Goal: Task Accomplishment & Management: Complete application form

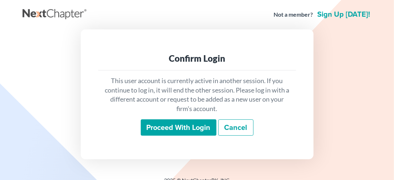
click at [172, 132] on input "Proceed with login" at bounding box center [179, 128] width 76 height 17
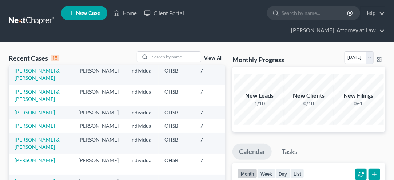
scroll to position [21, 0]
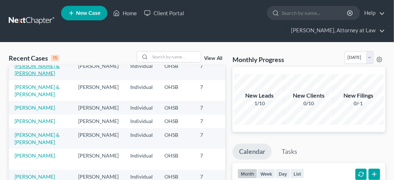
click at [24, 76] on link "Haggy, James & Stacy" at bounding box center [37, 69] width 45 height 13
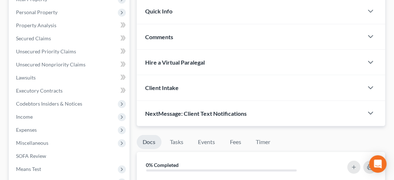
scroll to position [135, 0]
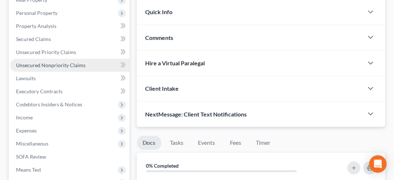
click at [30, 63] on span "Unsecured Nonpriority Claims" at bounding box center [51, 65] width 70 height 6
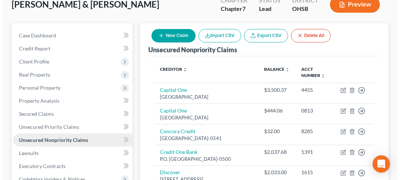
scroll to position [59, 0]
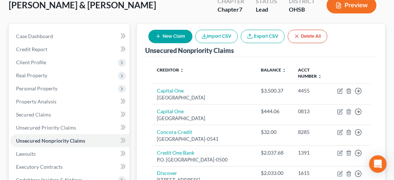
click at [174, 39] on button "New Claim" at bounding box center [170, 36] width 44 height 13
select select "2"
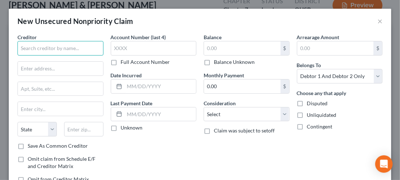
click at [46, 52] on input "text" at bounding box center [60, 48] width 86 height 15
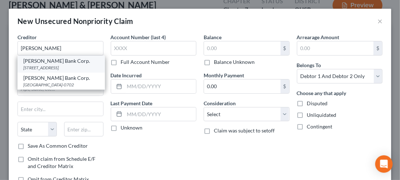
click at [43, 70] on div "PO Box 9201, Old Bethpage, NY 11804" at bounding box center [61, 68] width 76 height 6
type input "Merrick Bank Corp."
type input "PO Box 9201"
type input "Old Bethpage"
select select "35"
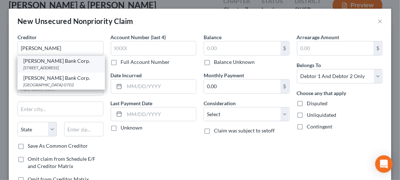
type input "11804"
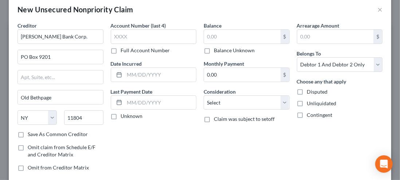
scroll to position [15, 0]
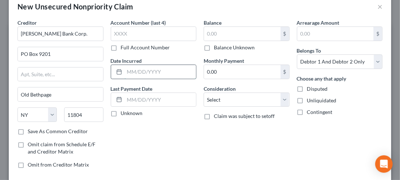
click at [132, 72] on input "text" at bounding box center [160, 72] width 72 height 14
type input "12/1/2024"
click at [145, 98] on input "text" at bounding box center [160, 100] width 72 height 14
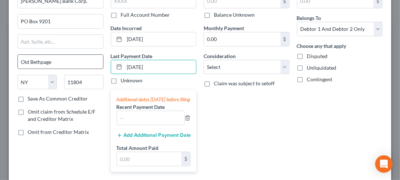
scroll to position [52, 0]
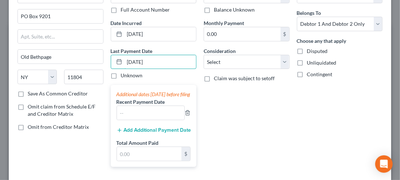
type input "06/01/2025"
click at [128, 76] on label "Unknown" at bounding box center [132, 75] width 22 height 7
click at [128, 76] on input "Unknown" at bounding box center [126, 74] width 5 height 5
click at [121, 79] on label "Unknown" at bounding box center [132, 75] width 22 height 7
click at [124, 77] on input "Unknown" at bounding box center [126, 74] width 5 height 5
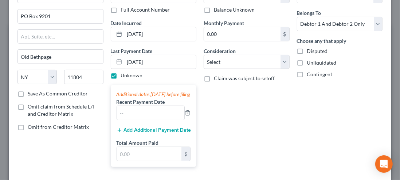
checkbox input "false"
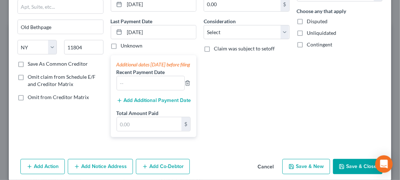
scroll to position [83, 0]
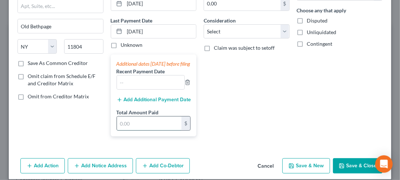
click at [131, 131] on input "text" at bounding box center [149, 124] width 65 height 14
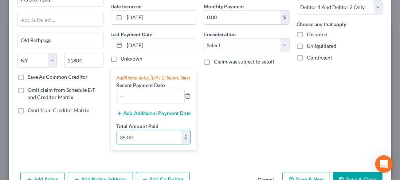
scroll to position [67, 0]
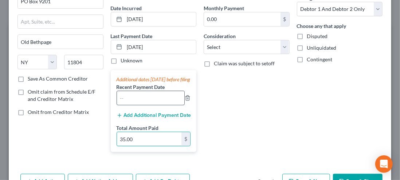
type input "35.00"
click at [127, 105] on input "text" at bounding box center [151, 98] width 68 height 14
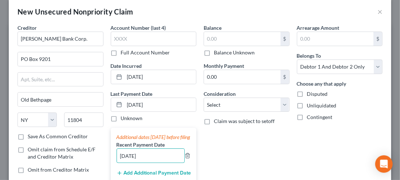
scroll to position [0, 0]
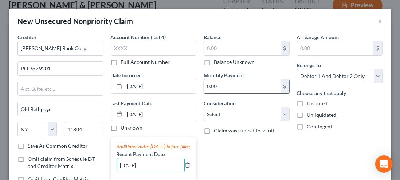
type input "06/01/2025"
click at [212, 87] on input "0.00" at bounding box center [242, 87] width 76 height 14
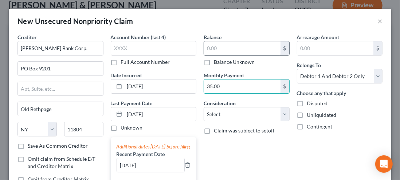
type input "35.00"
click at [214, 49] on input "text" at bounding box center [242, 48] width 76 height 14
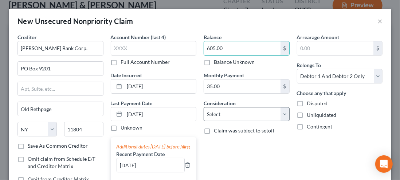
type input "605.00"
click at [276, 115] on select "Select Cable / Satellite Services Collection Agency Credit Card Debt Debt Couns…" at bounding box center [246, 114] width 86 height 15
select select "3"
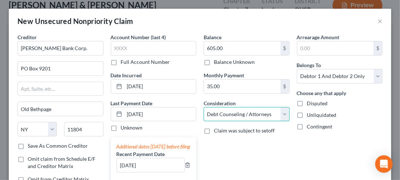
click at [203, 107] on select "Select Cable / Satellite Services Collection Agency Credit Card Debt Debt Couns…" at bounding box center [246, 114] width 86 height 15
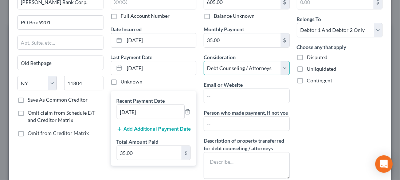
scroll to position [52, 0]
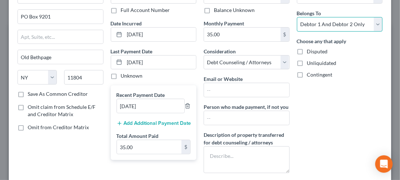
click at [370, 27] on select "Select Debtor 1 Only Debtor 2 Only Debtor 1 And Debtor 2 Only At Least One Of T…" at bounding box center [340, 24] width 86 height 15
select select "0"
click at [297, 17] on select "Select Debtor 1 Only Debtor 2 Only Debtor 1 And Debtor 2 Only At Least One Of T…" at bounding box center [340, 24] width 86 height 15
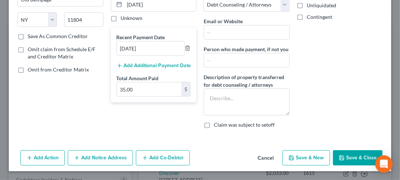
scroll to position [115, 0]
click at [300, 158] on button "Save & New" at bounding box center [306, 158] width 48 height 15
select select "2"
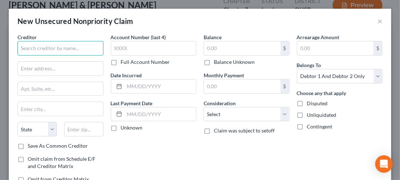
click at [30, 48] on input "text" at bounding box center [60, 48] width 86 height 15
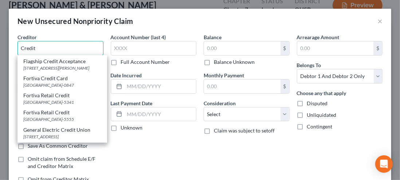
scroll to position [285, 0]
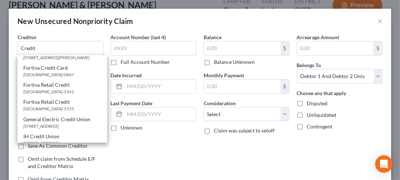
click at [139, 158] on div "Account Number (last 4) Full Account Number Date Incurred Last Payment Date Unk…" at bounding box center [153, 111] width 93 height 156
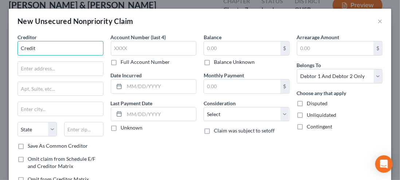
click at [41, 51] on input "Credit" at bounding box center [60, 48] width 86 height 15
type input "Credit Card FB&T"
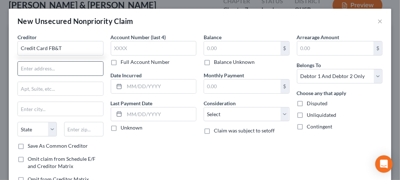
click at [32, 70] on input "text" at bounding box center [60, 69] width 85 height 14
click at [34, 68] on input "text" at bounding box center [60, 69] width 85 height 14
type input "PO Box 84064"
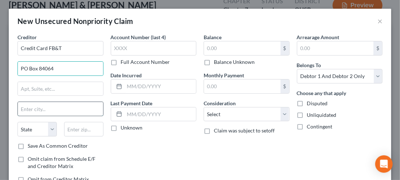
click at [26, 111] on input "text" at bounding box center [60, 109] width 85 height 14
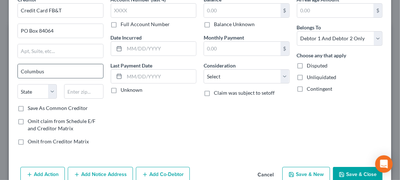
scroll to position [39, 0]
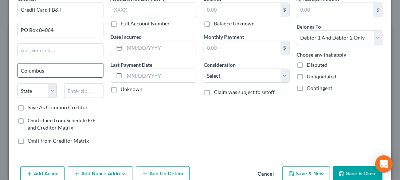
type input "Columbus"
click at [52, 90] on select "State AL AK AR AZ CA CO CT DE DC FL GA GU HI ID IL IN IA KS KY LA ME MD MA MI M…" at bounding box center [36, 91] width 39 height 15
select select "10"
click at [17, 84] on select "State AL AK AR AZ CA CO CT DE DC FL GA GU HI ID IL IN IA KS KY LA ME MD MA MI M…" at bounding box center [36, 91] width 39 height 15
click at [74, 92] on input "text" at bounding box center [83, 91] width 39 height 15
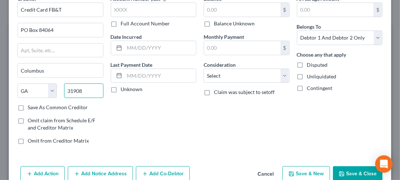
type input "31908"
click at [28, 108] on label "Save As Common Creditor" at bounding box center [58, 107] width 60 height 7
click at [31, 108] on input "Save As Common Creditor" at bounding box center [33, 106] width 5 height 5
checkbox input "true"
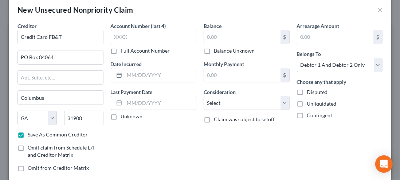
scroll to position [0, 0]
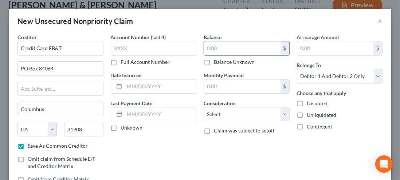
click at [210, 48] on input "text" at bounding box center [242, 48] width 76 height 14
type input "5,490.00"
click at [213, 84] on input "text" at bounding box center [242, 87] width 76 height 14
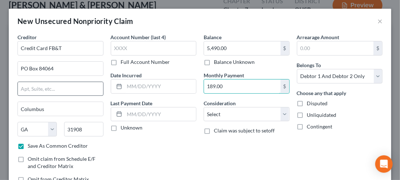
type input "189.00"
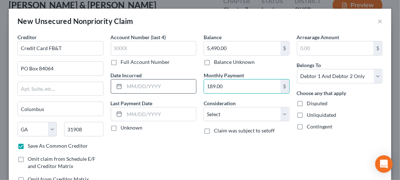
click at [127, 88] on input "text" at bounding box center [160, 87] width 72 height 14
type input "05/01/2022"
click at [121, 127] on label "Unknown" at bounding box center [132, 127] width 22 height 7
click at [124, 127] on input "Unknown" at bounding box center [126, 126] width 5 height 5
checkbox input "true"
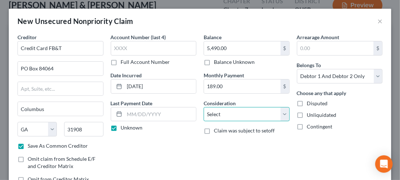
click at [280, 117] on select "Select Cable / Satellite Services Collection Agency Credit Card Debt Debt Couns…" at bounding box center [246, 114] width 86 height 15
select select "2"
click at [203, 107] on select "Select Cable / Satellite Services Collection Agency Credit Card Debt Debt Couns…" at bounding box center [246, 114] width 86 height 15
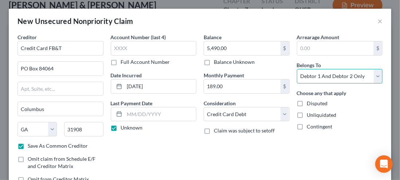
click at [373, 79] on select "Select Debtor 1 Only Debtor 2 Only Debtor 1 And Debtor 2 Only At Least One Of T…" at bounding box center [340, 76] width 86 height 15
select select "0"
click at [297, 69] on select "Select Debtor 1 Only Debtor 2 Only Debtor 1 And Debtor 2 Only At Least One Of T…" at bounding box center [340, 76] width 86 height 15
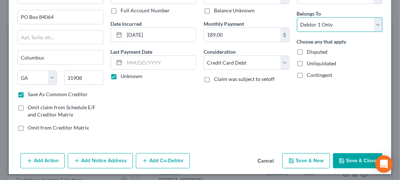
scroll to position [53, 0]
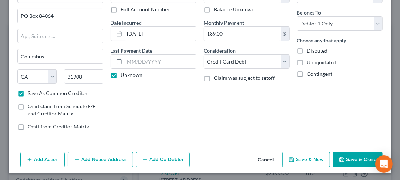
click at [306, 160] on button "Save & New" at bounding box center [306, 159] width 48 height 15
checkbox input "false"
select select "2"
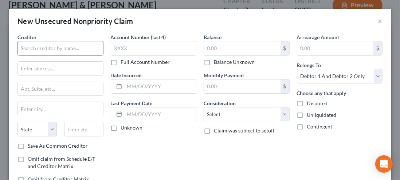
click at [32, 48] on input "text" at bounding box center [60, 48] width 86 height 15
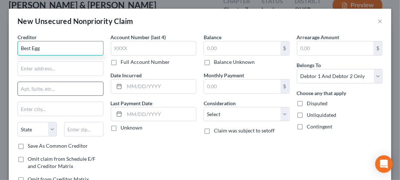
type input "Best Egg"
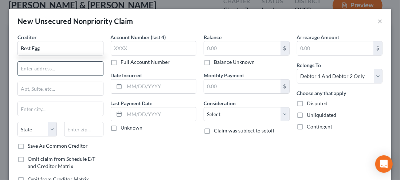
click at [33, 71] on input "text" at bounding box center [60, 69] width 85 height 14
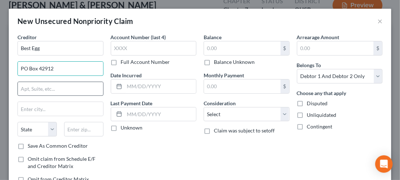
type input "PO Box 42912"
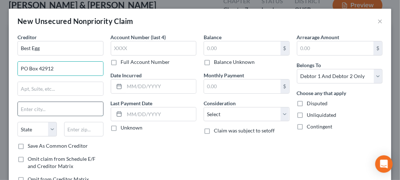
click at [31, 111] on input "text" at bounding box center [60, 109] width 85 height 14
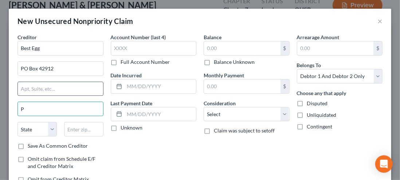
type input "Philadelphia"
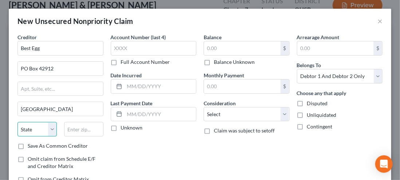
click at [54, 130] on select "State AL AK AR AZ CA CO CT DE DC FL GA GU HI ID IL IN IA KS KY LA ME MD MA MI M…" at bounding box center [36, 129] width 39 height 15
click at [17, 122] on select "State AL AK AR AZ CA CO CT DE DC FL GA GU HI ID IL IN IA KS KY LA ME MD MA MI M…" at bounding box center [36, 129] width 39 height 15
click at [54, 129] on select "State AL AK AR AZ CA CO CT DE DC FL GA GU HI ID IL IN IA KS KY LA ME MD MA MI M…" at bounding box center [36, 129] width 39 height 15
select select "39"
click at [17, 122] on select "State AL AK AR AZ CA CO CT DE DC FL GA GU HI ID IL IN IA KS KY LA ME MD MA MI M…" at bounding box center [36, 129] width 39 height 15
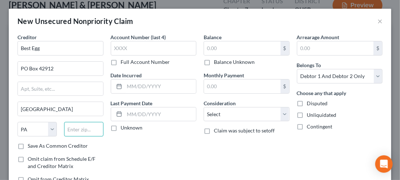
click at [74, 127] on input "text" at bounding box center [83, 129] width 39 height 15
type input "19101"
click at [28, 145] on label "Save As Common Creditor" at bounding box center [58, 146] width 60 height 7
click at [31, 145] on input "Save As Common Creditor" at bounding box center [33, 145] width 5 height 5
checkbox input "true"
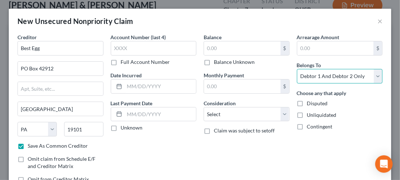
click at [376, 80] on select "Select Debtor 1 Only Debtor 2 Only Debtor 1 And Debtor 2 Only At Least One Of T…" at bounding box center [340, 76] width 86 height 15
select select "0"
click at [297, 69] on select "Select Debtor 1 Only Debtor 2 Only Debtor 1 And Debtor 2 Only At Least One Of T…" at bounding box center [340, 76] width 86 height 15
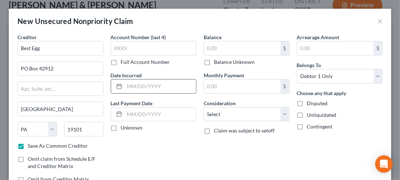
click at [135, 89] on input "text" at bounding box center [160, 87] width 72 height 14
type input "10/01/2022"
click at [121, 127] on label "Unknown" at bounding box center [132, 127] width 22 height 7
click at [124, 127] on input "Unknown" at bounding box center [126, 126] width 5 height 5
checkbox input "true"
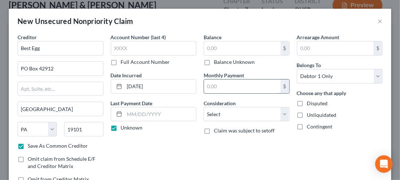
click at [213, 88] on input "text" at bounding box center [242, 87] width 76 height 14
type input "76.00"
click at [218, 47] on input "text" at bounding box center [242, 48] width 76 height 14
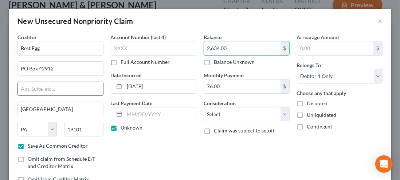
type input "2,634.00"
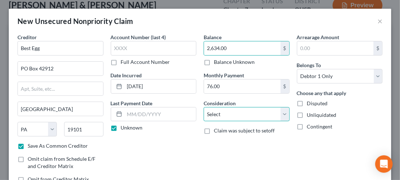
click at [277, 117] on select "Select Cable / Satellite Services Collection Agency Credit Card Debt Debt Couns…" at bounding box center [246, 114] width 86 height 15
select select "2"
click at [203, 107] on select "Select Cable / Satellite Services Collection Agency Credit Card Debt Debt Couns…" at bounding box center [246, 114] width 86 height 15
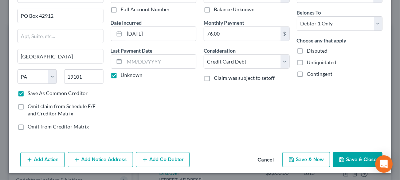
click at [303, 161] on button "Save & New" at bounding box center [306, 159] width 48 height 15
checkbox input "false"
select select "2"
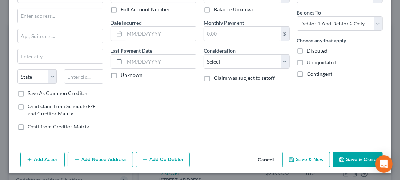
click at [346, 156] on button "Save & Close" at bounding box center [357, 159] width 49 height 15
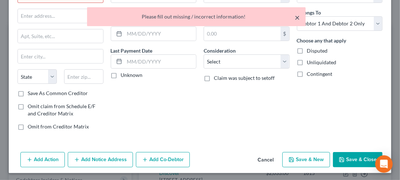
click at [298, 16] on button "×" at bounding box center [296, 17] width 5 height 9
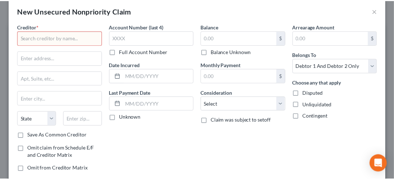
scroll to position [0, 0]
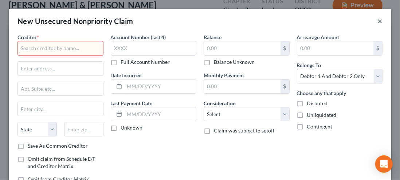
click at [377, 23] on button "×" at bounding box center [379, 21] width 5 height 9
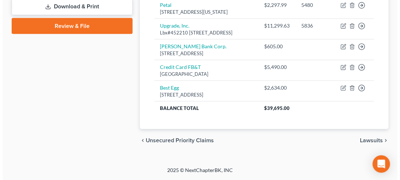
scroll to position [343, 0]
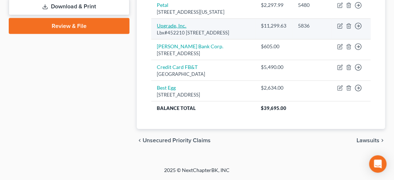
click at [171, 29] on link "Upgrade, Inc." at bounding box center [171, 26] width 29 height 6
select select "3"
select select "10"
select select "0"
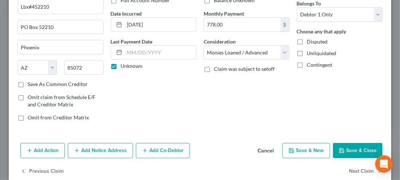
scroll to position [74, 0]
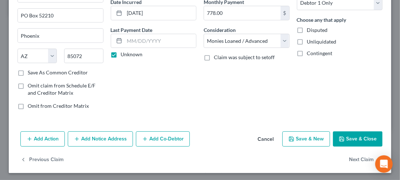
click at [302, 139] on button "Save & New" at bounding box center [306, 139] width 48 height 15
select select "2"
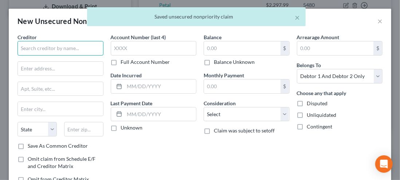
click at [33, 47] on input "text" at bounding box center [60, 48] width 86 height 15
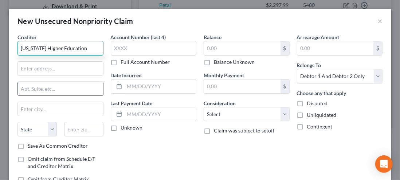
type input "Missouri Higher Education"
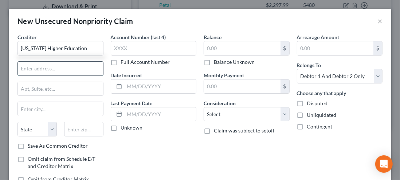
click at [31, 71] on input "text" at bounding box center [60, 69] width 85 height 14
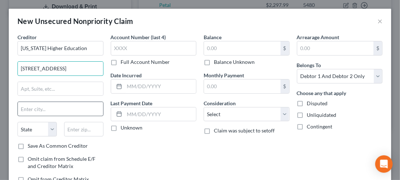
type input "633 Spirit Drive"
click at [28, 111] on input "text" at bounding box center [60, 109] width 85 height 14
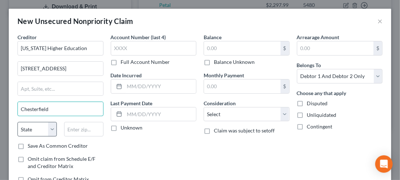
type input "Chesterfield"
click at [52, 133] on select "State AL AK AR AZ CA CO CT DE DC FL GA GU HI ID IL IN IA KS KY LA ME MD MA MI M…" at bounding box center [36, 129] width 39 height 15
click at [17, 122] on select "State AL AK AR AZ CA CO CT DE DC FL GA GU HI ID IL IN IA KS KY LA ME MD MA MI M…" at bounding box center [36, 129] width 39 height 15
click at [49, 130] on select "State AL AK AR AZ CA CO CT DE DC FL GA GU HI ID IL IN IA KS KY LA ME MD MA MI M…" at bounding box center [36, 129] width 39 height 15
select select "26"
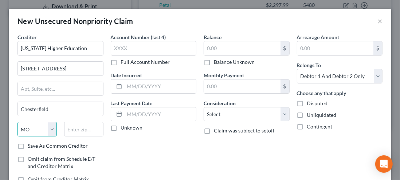
click at [17, 122] on select "State AL AK AR AZ CA CO CT DE DC FL GA GU HI ID IL IN IA KS KY LA ME MD MA MI M…" at bounding box center [36, 129] width 39 height 15
click at [79, 129] on input "text" at bounding box center [83, 129] width 39 height 15
type input "63005-1243"
click at [28, 143] on label "Save As Common Creditor" at bounding box center [58, 146] width 60 height 7
click at [31, 143] on input "Save As Common Creditor" at bounding box center [33, 145] width 5 height 5
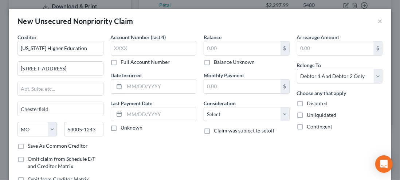
checkbox input "true"
click at [209, 49] on input "text" at bounding box center [242, 48] width 76 height 14
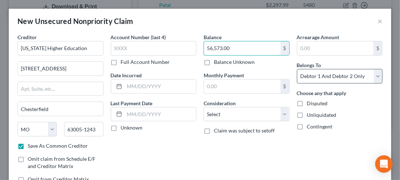
type input "56,573.00"
click at [367, 82] on select "Select Debtor 1 Only Debtor 2 Only Debtor 1 And Debtor 2 Only At Least One Of T…" at bounding box center [340, 76] width 86 height 15
select select "0"
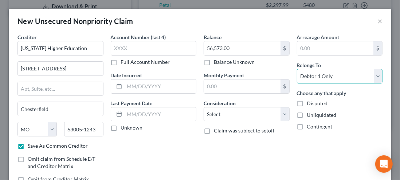
click at [297, 69] on select "Select Debtor 1 Only Debtor 2 Only Debtor 1 And Debtor 2 Only At Least One Of T…" at bounding box center [340, 76] width 86 height 15
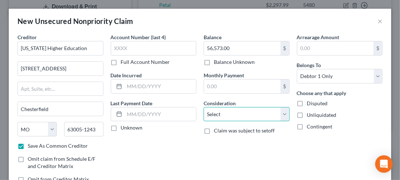
click at [280, 114] on select "Select Cable / Satellite Services Collection Agency Credit Card Debt Debt Couns…" at bounding box center [246, 114] width 86 height 15
select select "14"
click at [203, 107] on select "Select Cable / Satellite Services Collection Agency Credit Card Debt Debt Couns…" at bounding box center [246, 114] width 86 height 15
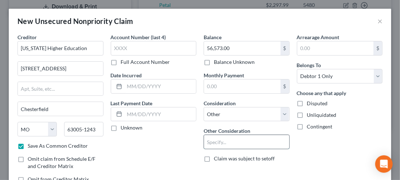
click at [208, 143] on input "text" at bounding box center [246, 142] width 85 height 14
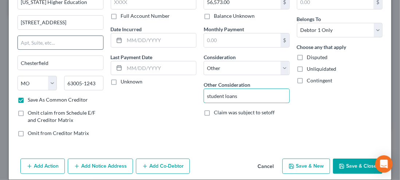
scroll to position [53, 0]
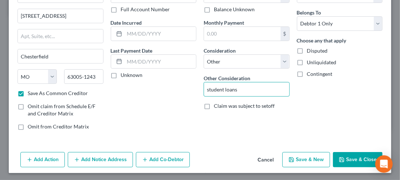
type input "student loans"
click at [301, 159] on button "Save & New" at bounding box center [306, 159] width 48 height 15
checkbox input "false"
select select "2"
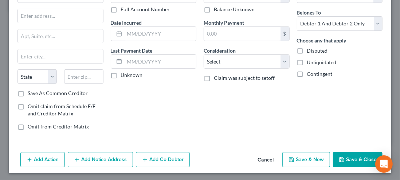
click at [349, 160] on button "Save & Close" at bounding box center [357, 159] width 49 height 15
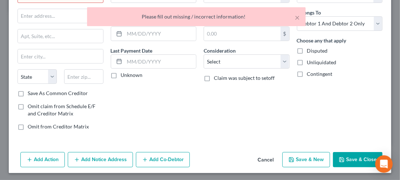
click at [334, 93] on div "Arrearage Amount $ Belongs To * Select Debtor 1 Only Debtor 2 Only Debtor 1 And…" at bounding box center [339, 59] width 93 height 156
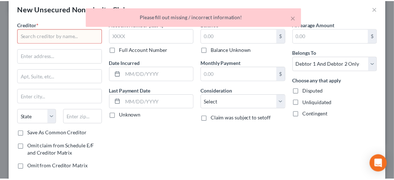
scroll to position [0, 0]
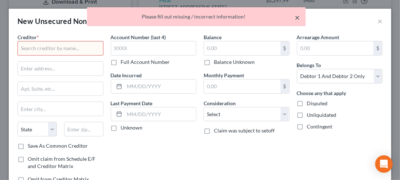
click at [298, 19] on button "×" at bounding box center [296, 17] width 5 height 9
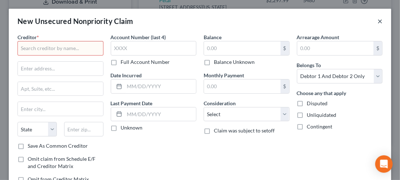
click at [377, 21] on button "×" at bounding box center [379, 21] width 5 height 9
